Goal: Task Accomplishment & Management: Use online tool/utility

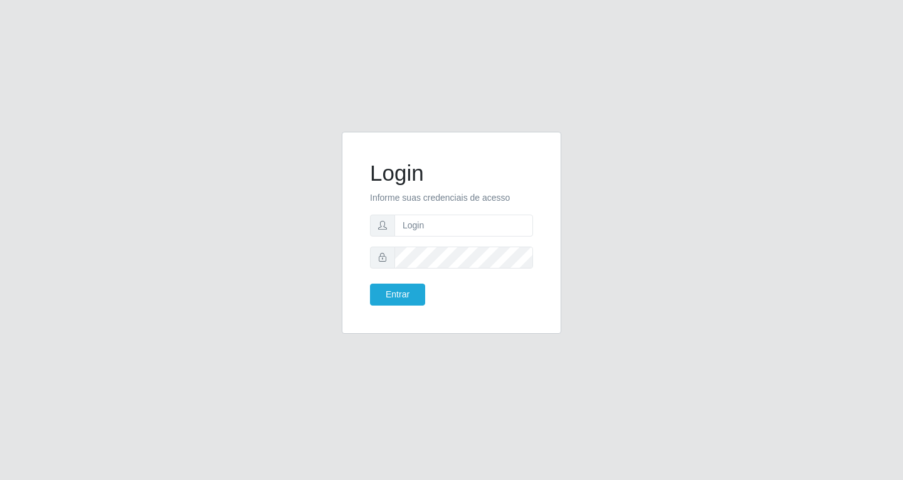
type input "[EMAIL_ADDRESS][DOMAIN_NAME]"
click at [384, 302] on button "Entrar" at bounding box center [397, 294] width 55 height 22
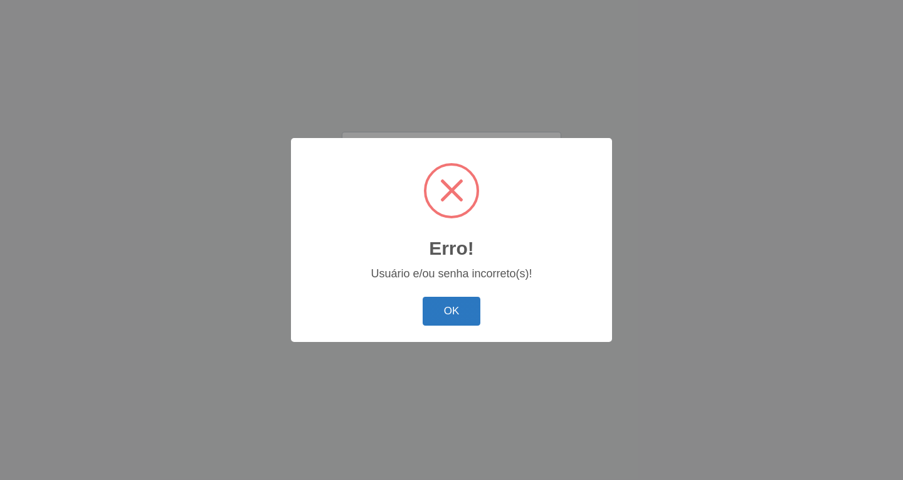
click at [444, 323] on button "OK" at bounding box center [452, 311] width 58 height 29
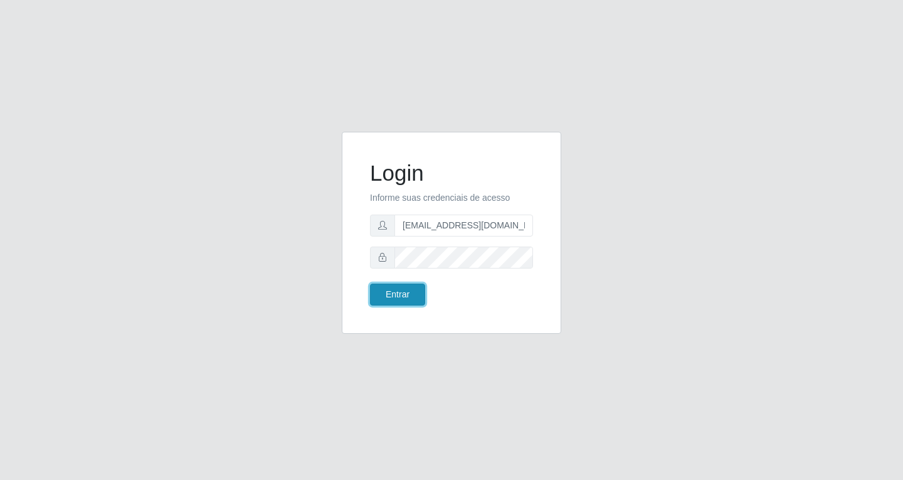
click at [386, 296] on button "Entrar" at bounding box center [397, 294] width 55 height 22
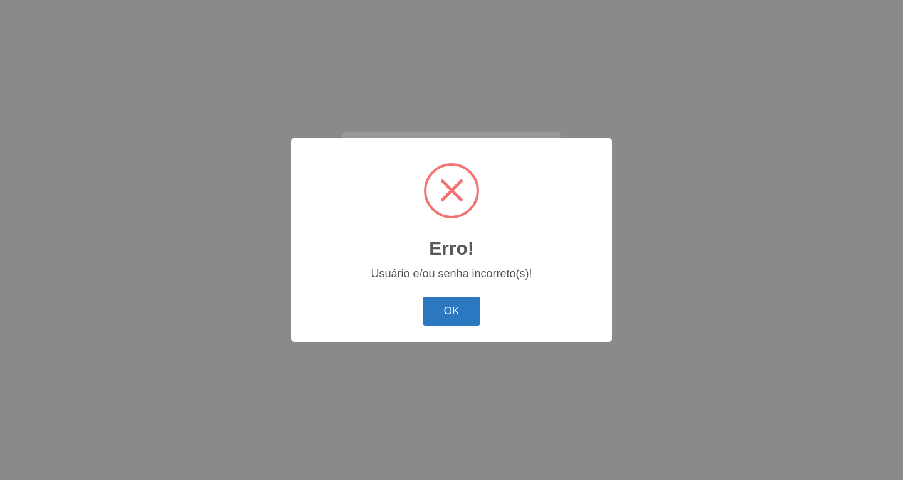
click at [463, 322] on button "OK" at bounding box center [452, 311] width 58 height 29
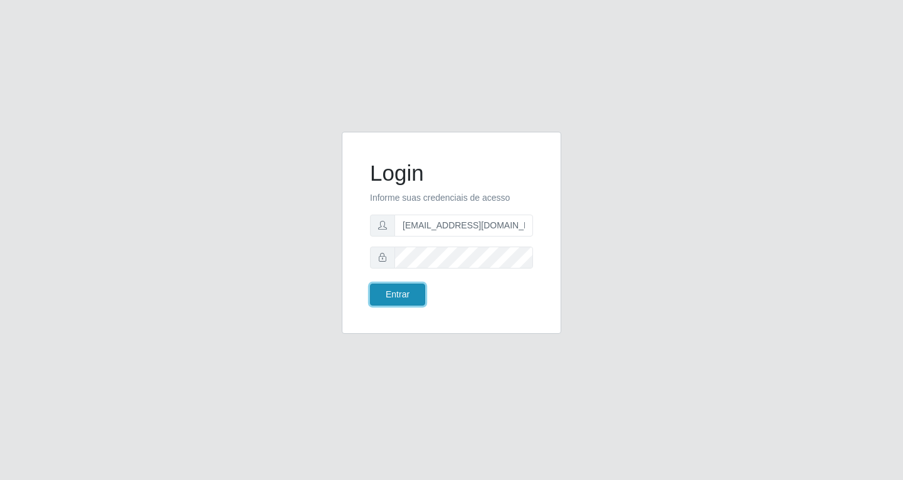
click at [393, 298] on button "Entrar" at bounding box center [397, 294] width 55 height 22
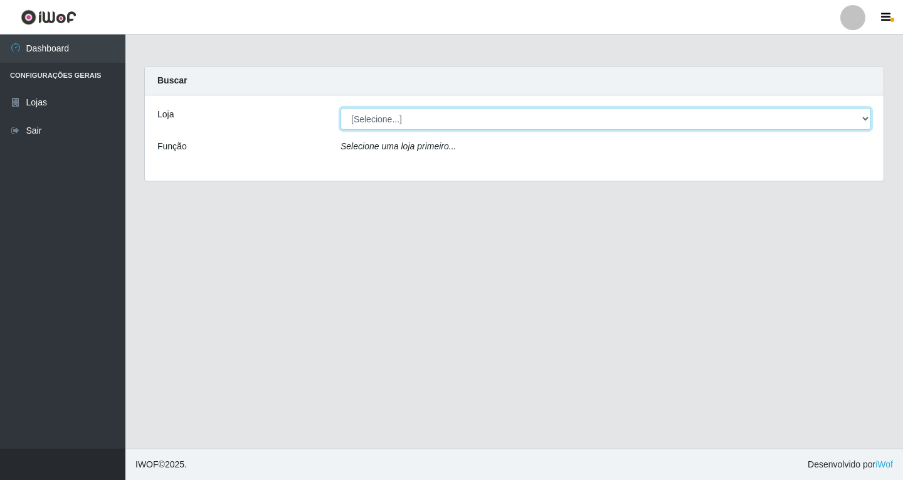
click at [431, 124] on select "[Selecione...] SuperFácil Atacado - [GEOGRAPHIC_DATA]" at bounding box center [605, 119] width 530 height 22
select select "503"
click at [340, 108] on select "[Selecione...] SuperFácil Atacado - [GEOGRAPHIC_DATA]" at bounding box center [605, 119] width 530 height 22
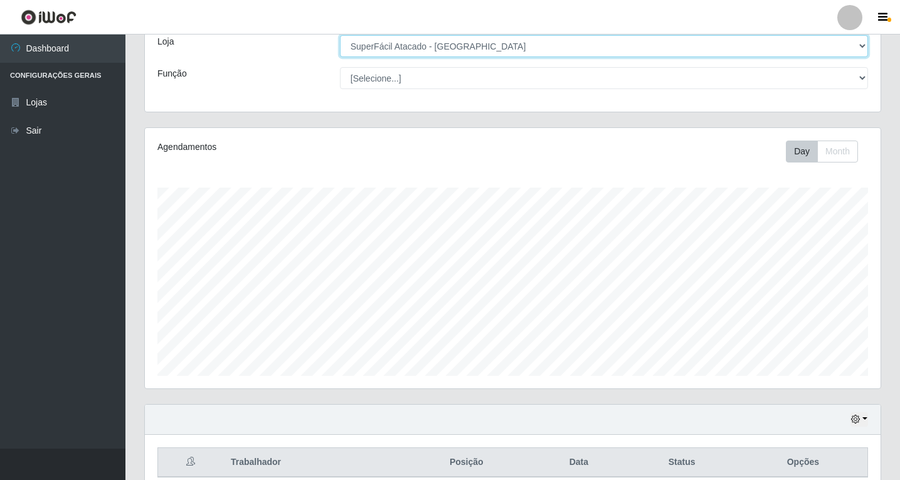
scroll to position [4, 0]
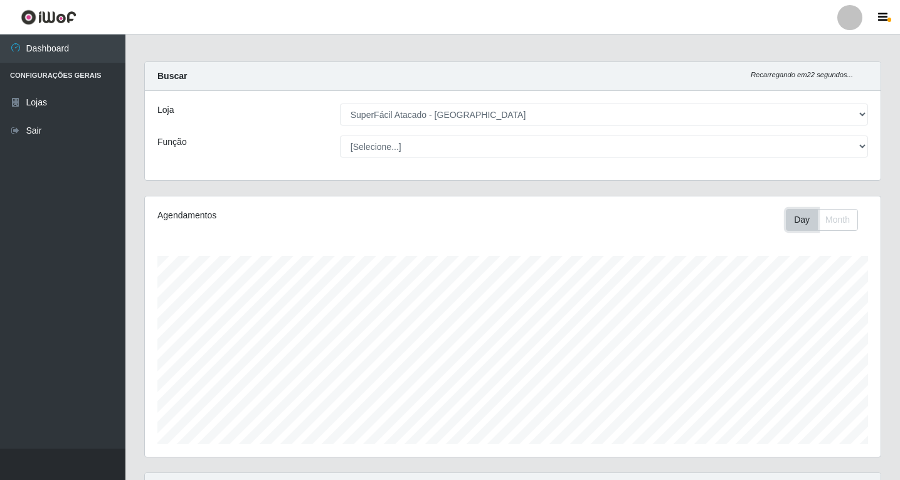
click at [796, 225] on button "Day" at bounding box center [802, 220] width 32 height 22
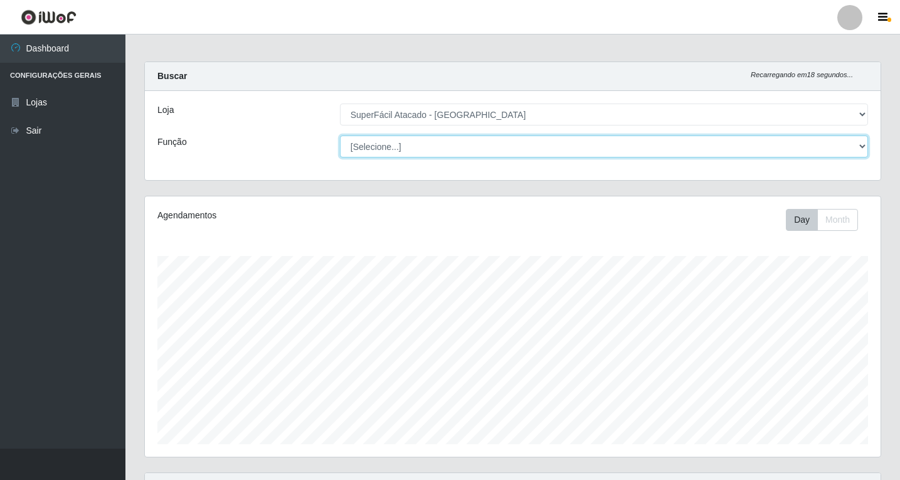
click at [773, 147] on select "[Selecione...] Embalador Embalador + Embalador ++ Operador de Caixa Operador de…" at bounding box center [604, 146] width 528 height 22
click at [340, 135] on select "[Selecione...] Embalador Embalador + Embalador ++ Operador de Caixa Operador de…" at bounding box center [604, 146] width 528 height 22
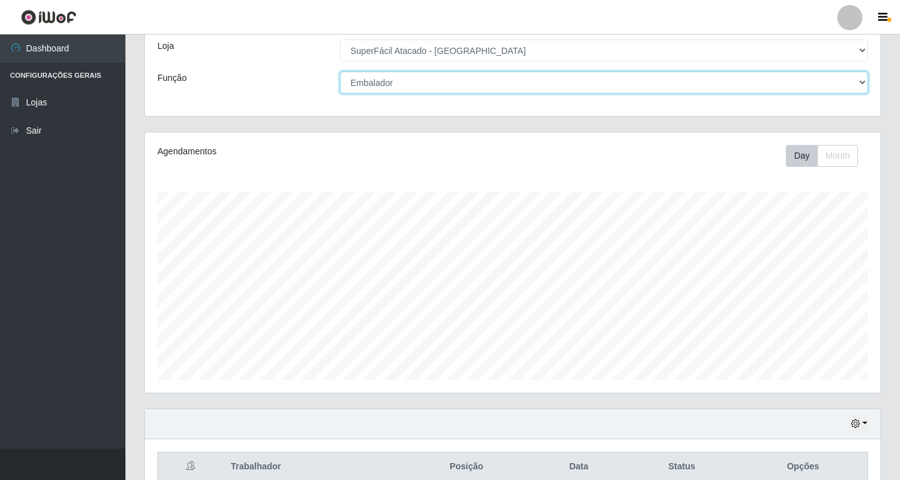
scroll to position [130, 0]
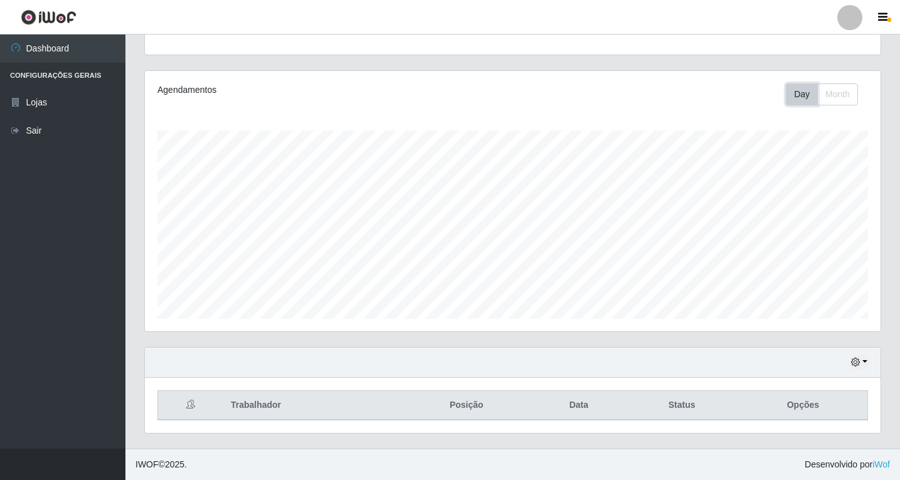
click at [805, 99] on button "Day" at bounding box center [802, 94] width 32 height 22
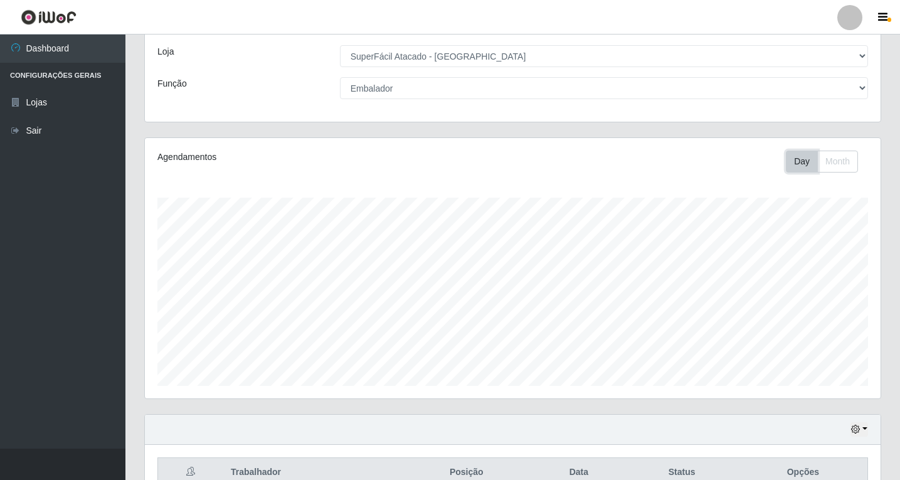
scroll to position [0, 0]
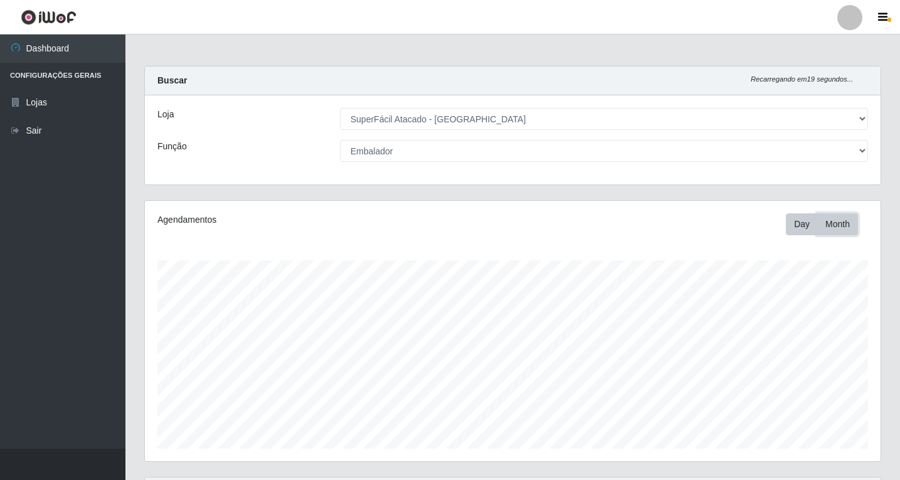
click at [838, 225] on button "Month" at bounding box center [837, 224] width 41 height 22
click at [801, 221] on button "Day" at bounding box center [802, 224] width 32 height 22
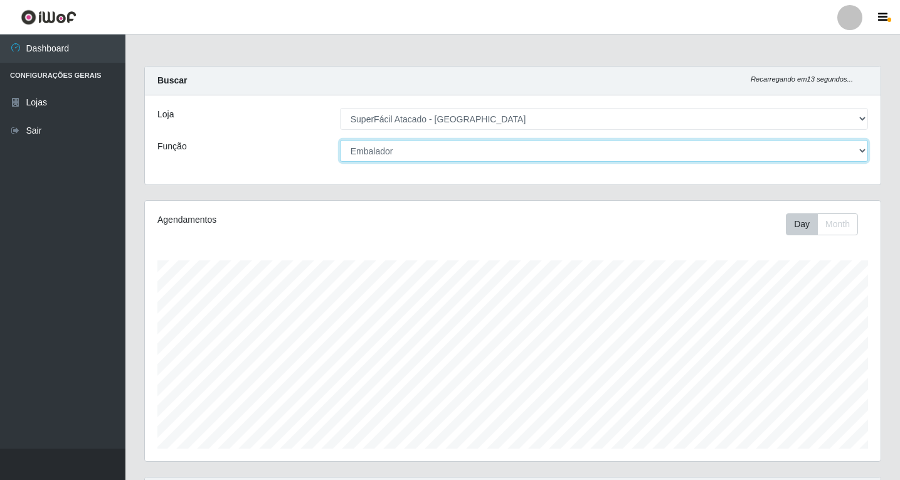
click at [403, 145] on select "[Selecione...] Embalador Embalador + Embalador ++ Operador de Caixa Operador de…" at bounding box center [604, 151] width 528 height 22
click at [340, 140] on select "[Selecione...] Embalador Embalador + Embalador ++ Operador de Caixa Operador de…" at bounding box center [604, 151] width 528 height 22
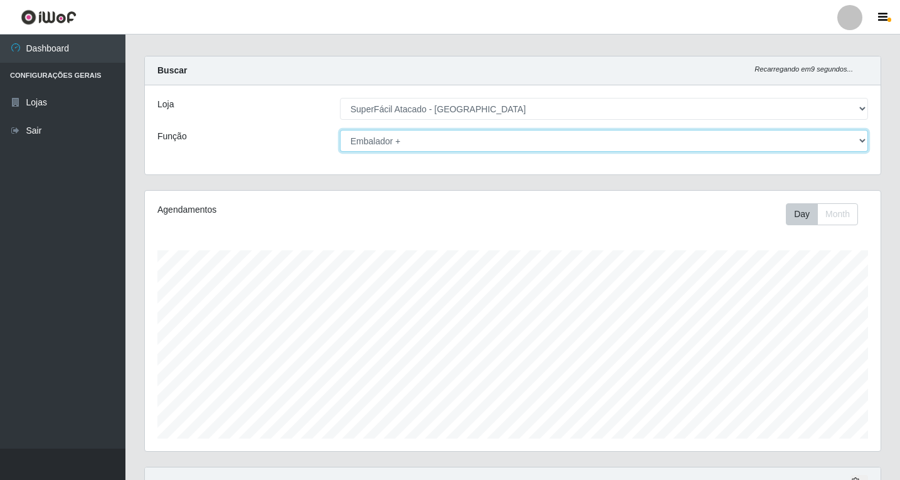
scroll to position [4, 0]
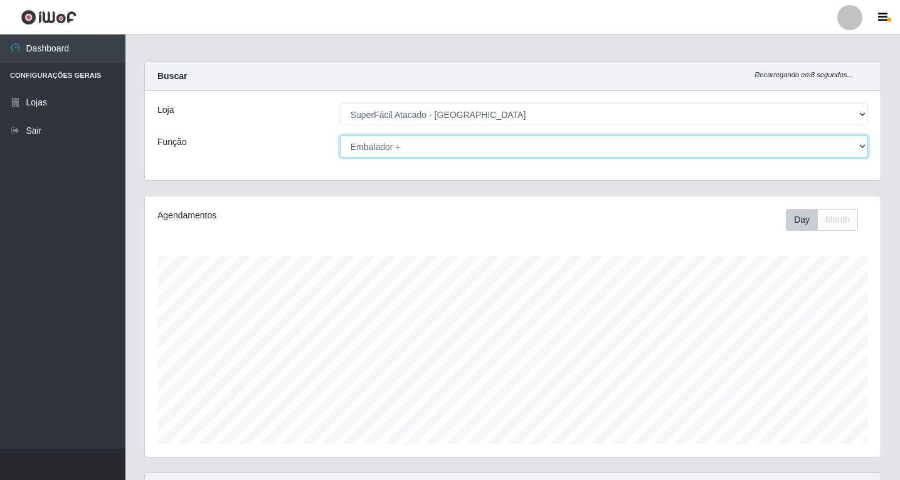
click at [462, 150] on select "[Selecione...] Embalador Embalador + Embalador ++ Operador de Caixa Operador de…" at bounding box center [604, 146] width 528 height 22
click at [340, 135] on select "[Selecione...] Embalador Embalador + Embalador ++ Operador de Caixa Operador de…" at bounding box center [604, 146] width 528 height 22
click at [466, 150] on select "[Selecione...] Embalador Embalador + Embalador ++ Operador de Caixa Operador de…" at bounding box center [604, 146] width 528 height 22
select select "1"
click at [340, 135] on select "[Selecione...] Embalador Embalador + Embalador ++ Operador de Caixa Operador de…" at bounding box center [604, 146] width 528 height 22
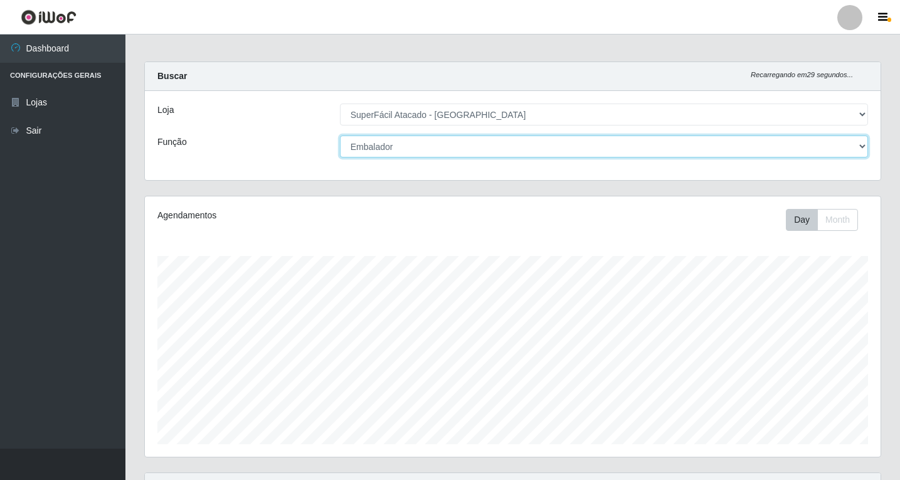
scroll to position [0, 0]
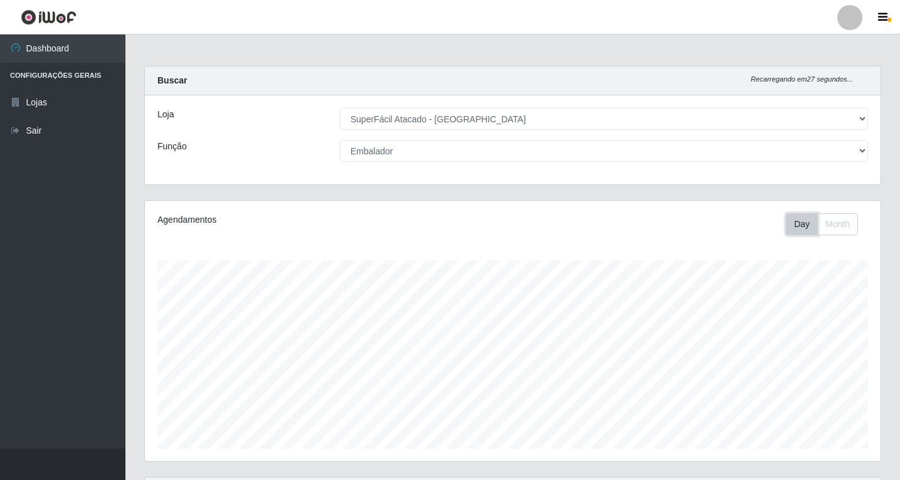
click at [801, 227] on button "Day" at bounding box center [802, 224] width 32 height 22
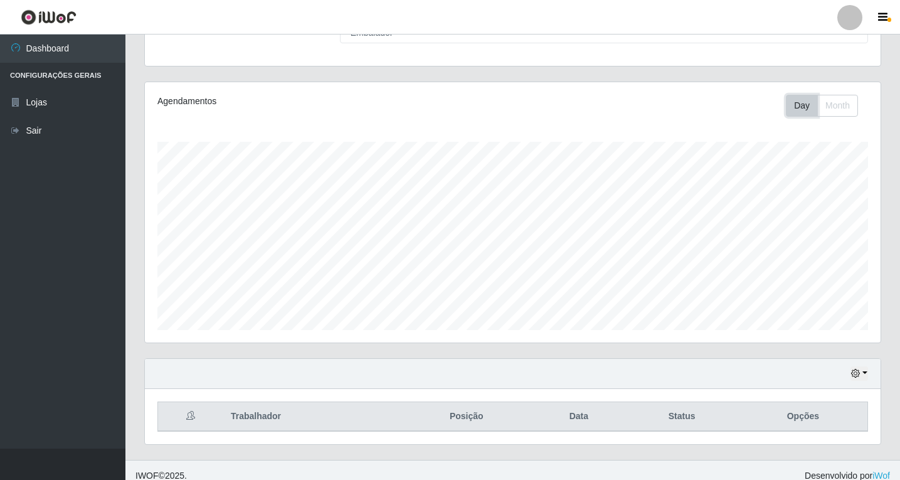
scroll to position [130, 0]
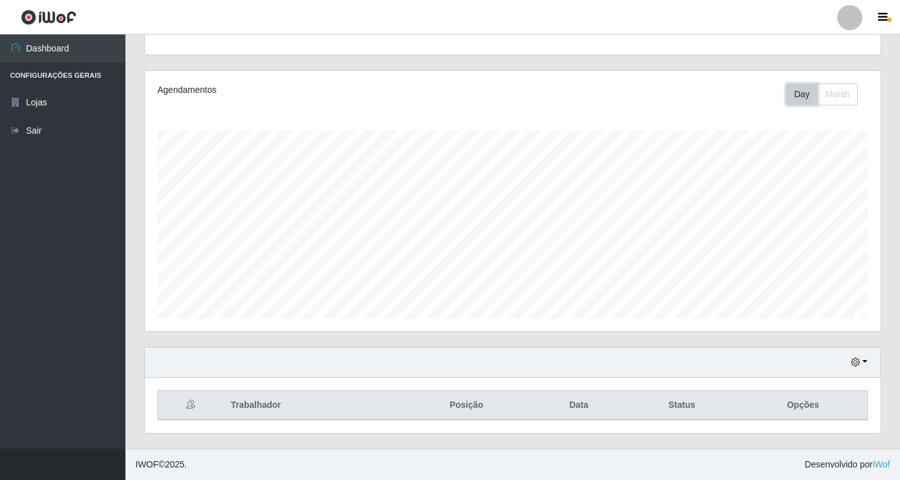
click at [786, 83] on button "Day" at bounding box center [802, 94] width 32 height 22
